Goal: Information Seeking & Learning: Learn about a topic

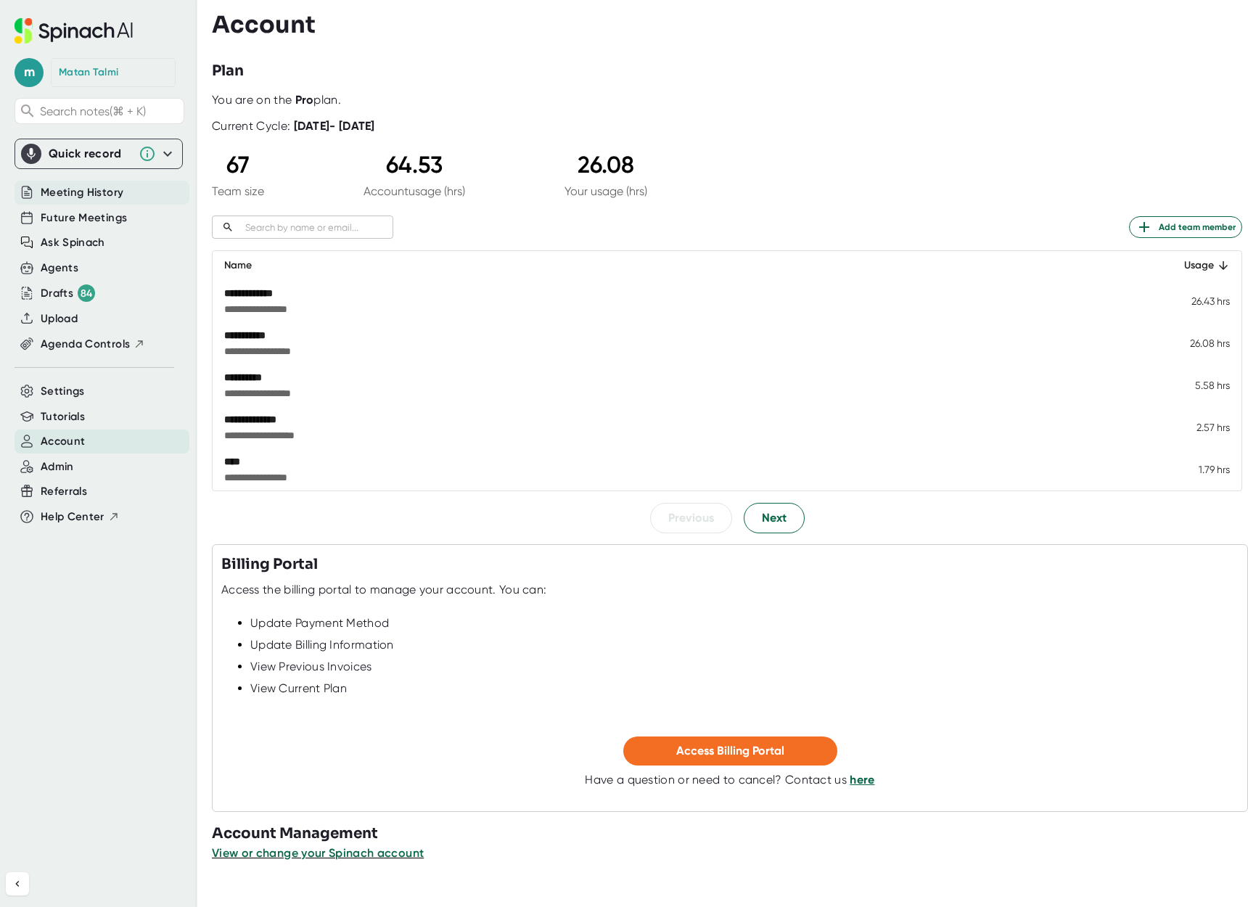
click at [46, 194] on span "Meeting History" at bounding box center [82, 192] width 83 height 17
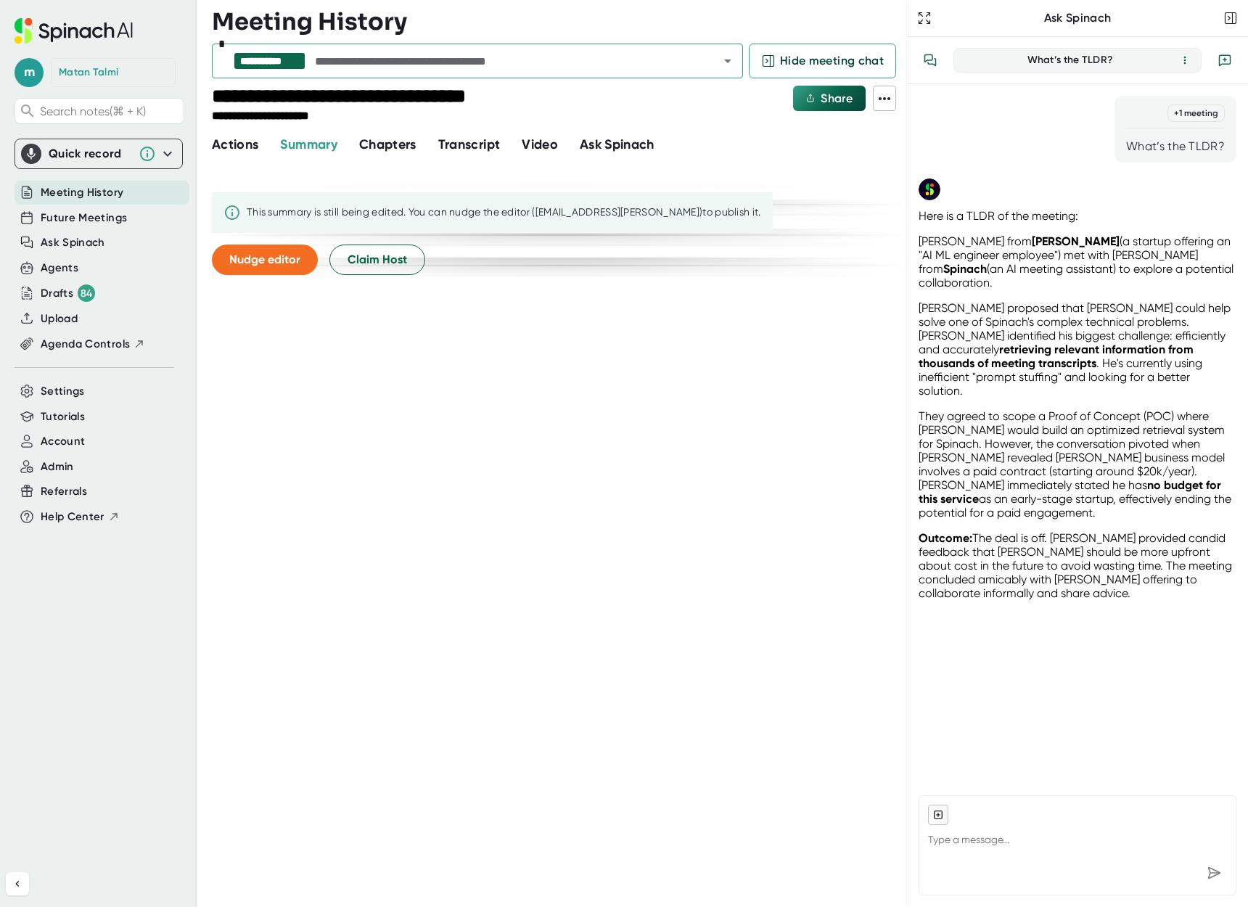
type textarea "x"
